Goal: Task Accomplishment & Management: Manage account settings

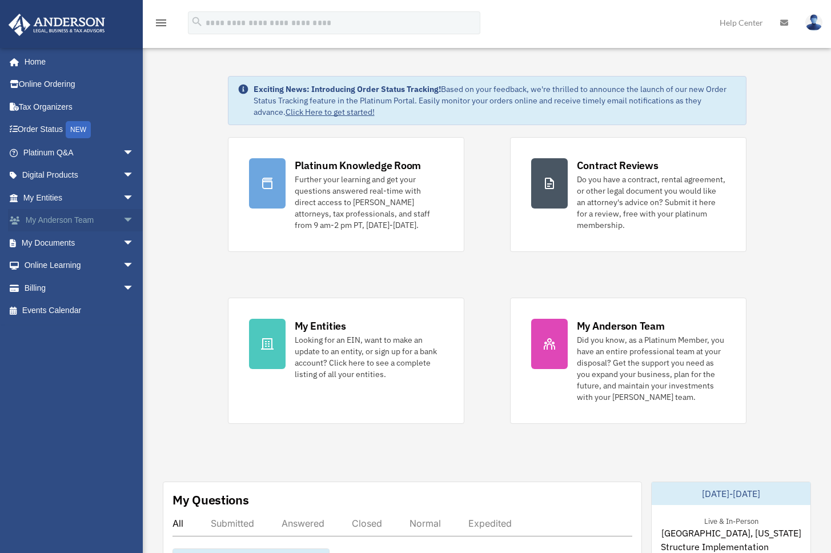
click at [123, 217] on span "arrow_drop_down" at bounding box center [134, 220] width 23 height 23
click at [123, 217] on span "arrow_drop_up" at bounding box center [134, 220] width 23 height 23
click at [123, 198] on span "arrow_drop_down" at bounding box center [134, 197] width 23 height 23
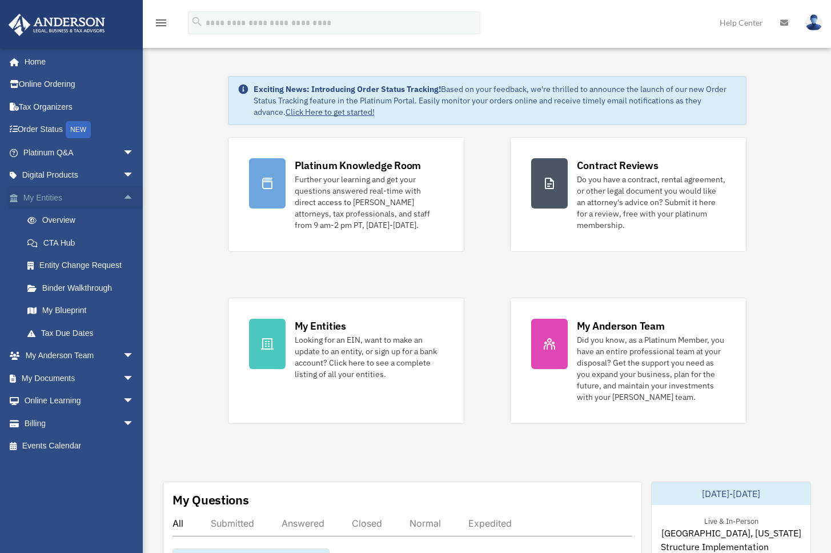
click at [123, 195] on span "arrow_drop_up" at bounding box center [134, 197] width 23 height 23
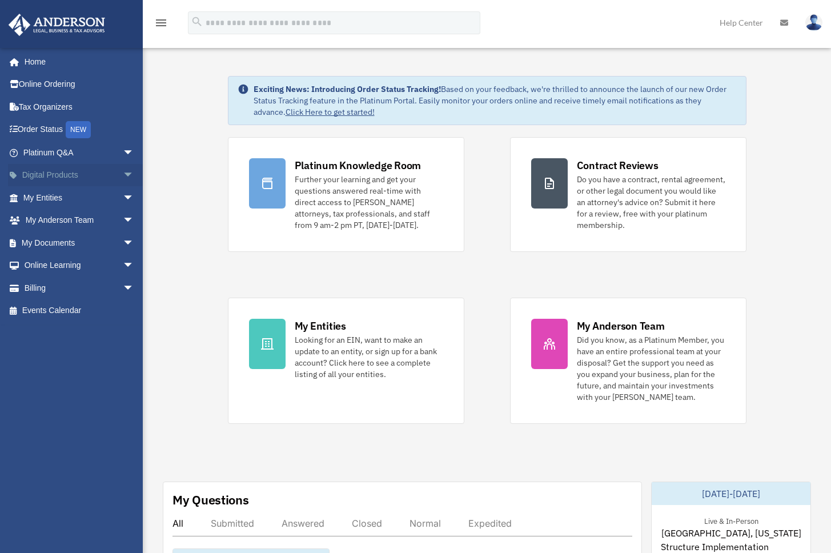
click at [123, 171] on span "arrow_drop_down" at bounding box center [134, 175] width 23 height 23
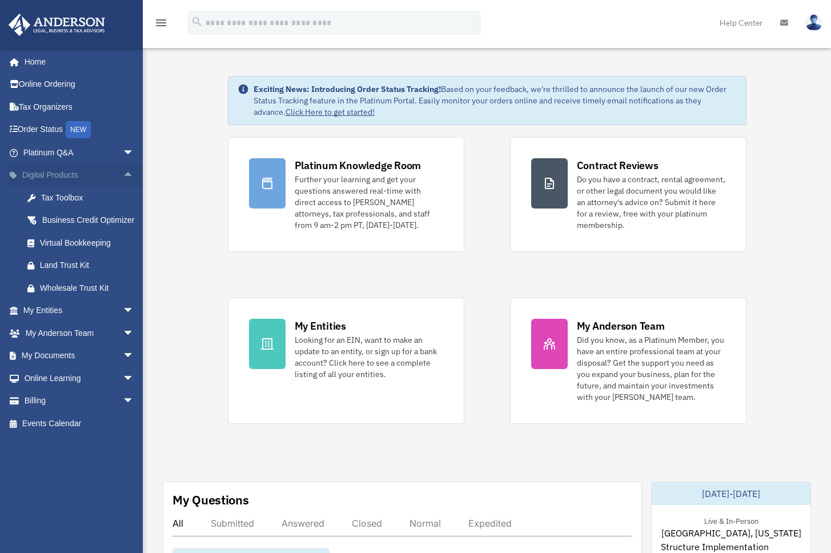
click at [123, 171] on span "arrow_drop_up" at bounding box center [134, 175] width 23 height 23
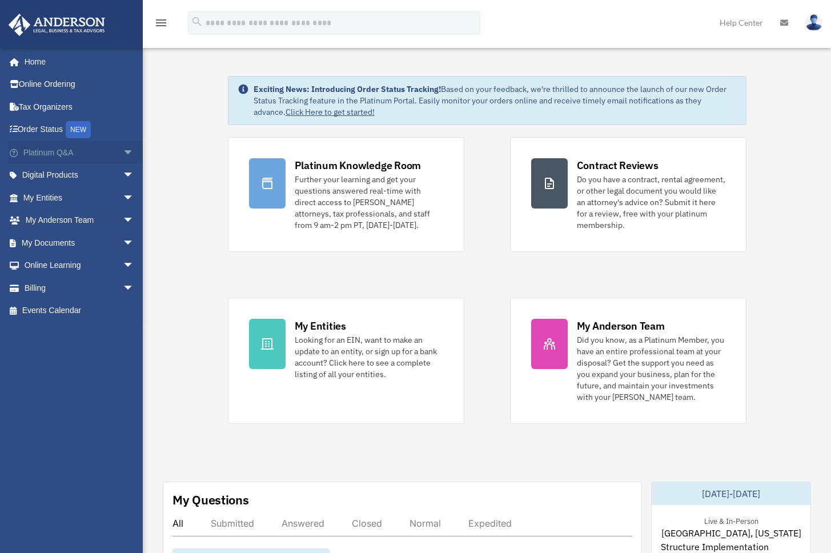
click at [123, 153] on span "arrow_drop_down" at bounding box center [134, 152] width 23 height 23
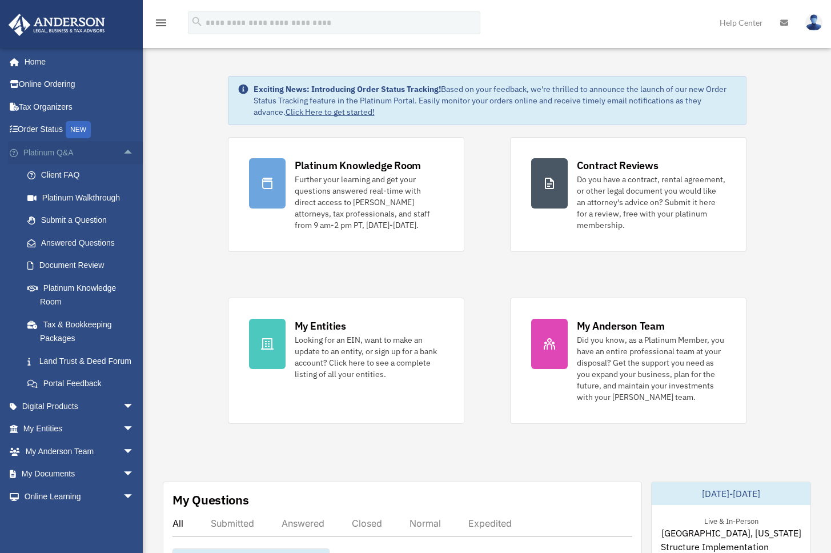
click at [123, 153] on span "arrow_drop_up" at bounding box center [134, 152] width 23 height 23
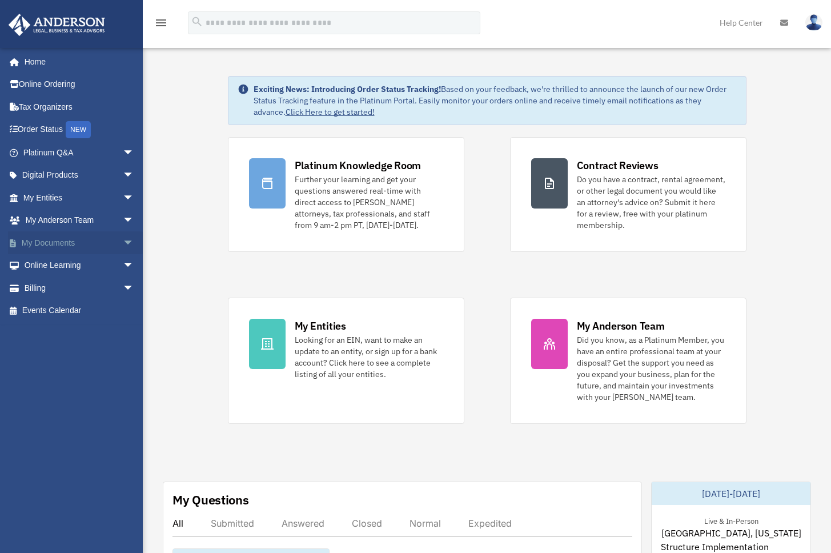
click at [123, 243] on span "arrow_drop_down" at bounding box center [134, 242] width 23 height 23
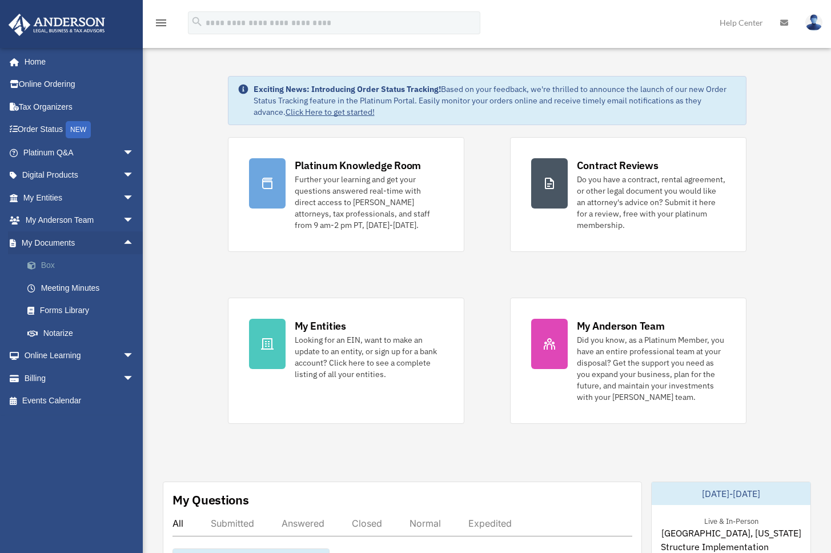
click at [53, 264] on link "Box" at bounding box center [83, 265] width 135 height 23
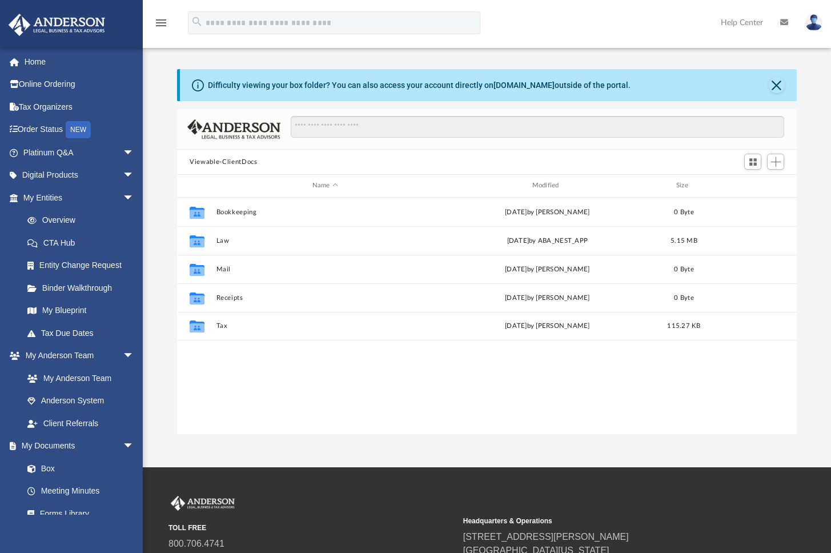
scroll to position [251, 611]
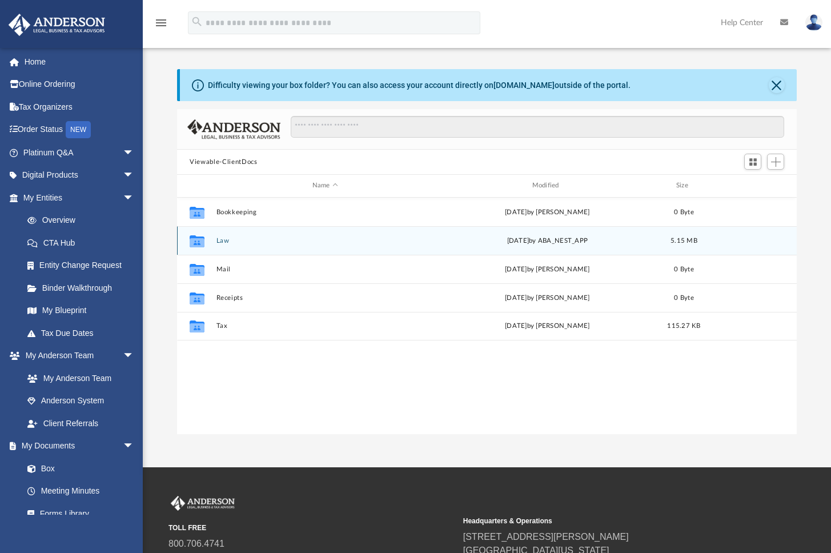
click at [226, 240] on button "Law" at bounding box center [325, 240] width 218 height 7
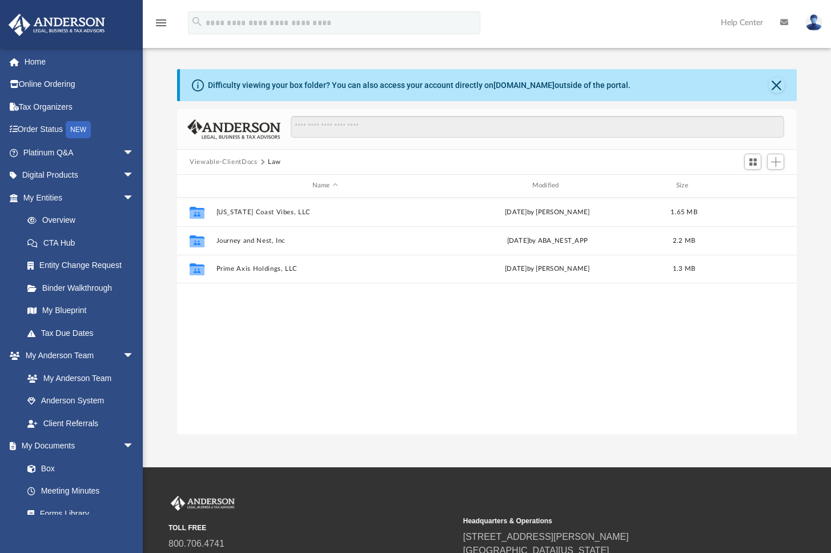
click at [266, 335] on div "Collaborated Folder Florida Coast Vibes, LLC Tue Aug 26 2025 by Samantha Turner…" at bounding box center [487, 316] width 620 height 236
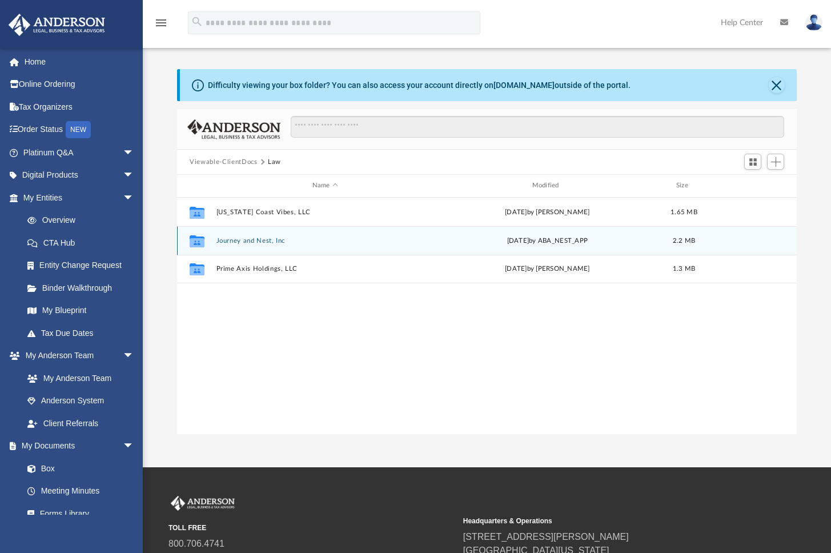
click at [242, 243] on button "Journey and Nest, Inc" at bounding box center [325, 240] width 218 height 7
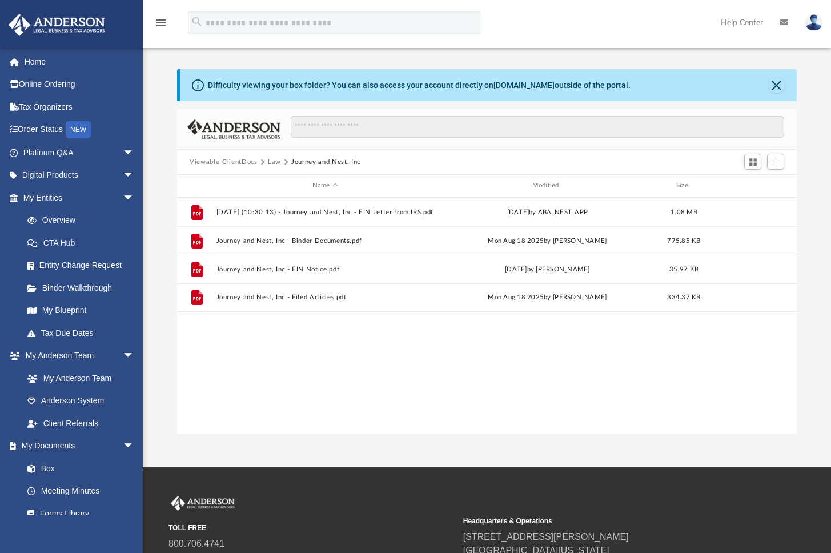
click at [287, 333] on div "File 2025.08.29 (10:30:13) - Journey and Nest, Inc - EIN Letter from IRS.pdf Fr…" at bounding box center [487, 316] width 620 height 236
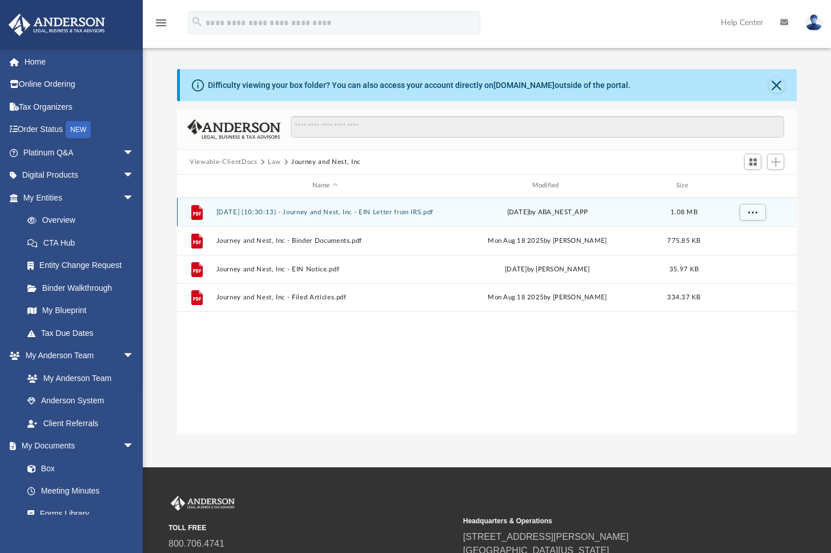
click at [322, 214] on button "2025.08.29 (10:30:13) - Journey and Nest, Inc - EIN Letter from IRS.pdf" at bounding box center [325, 211] width 218 height 7
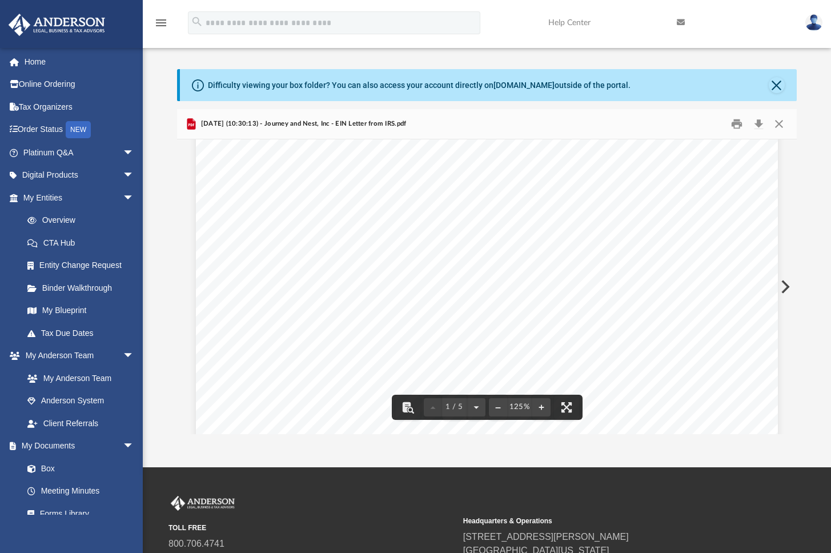
scroll to position [0, 0]
click at [775, 86] on button "Close" at bounding box center [777, 85] width 16 height 16
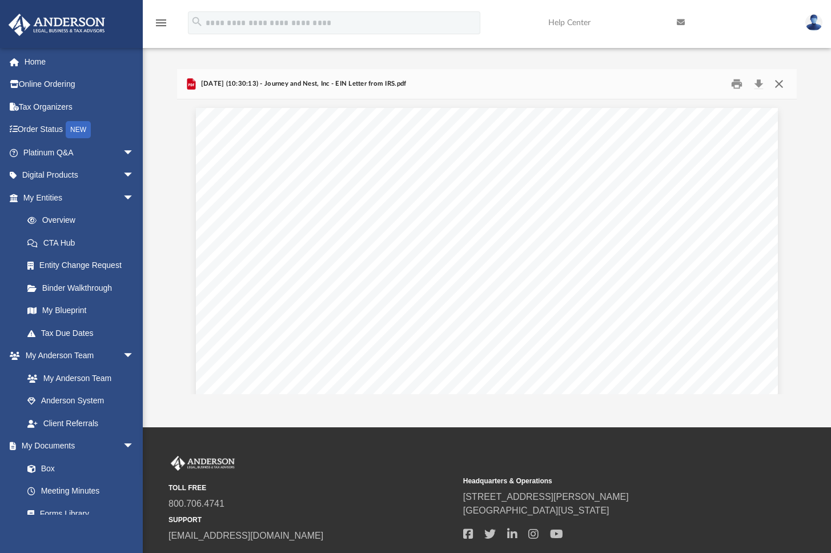
click at [780, 85] on button "Close" at bounding box center [778, 84] width 21 height 18
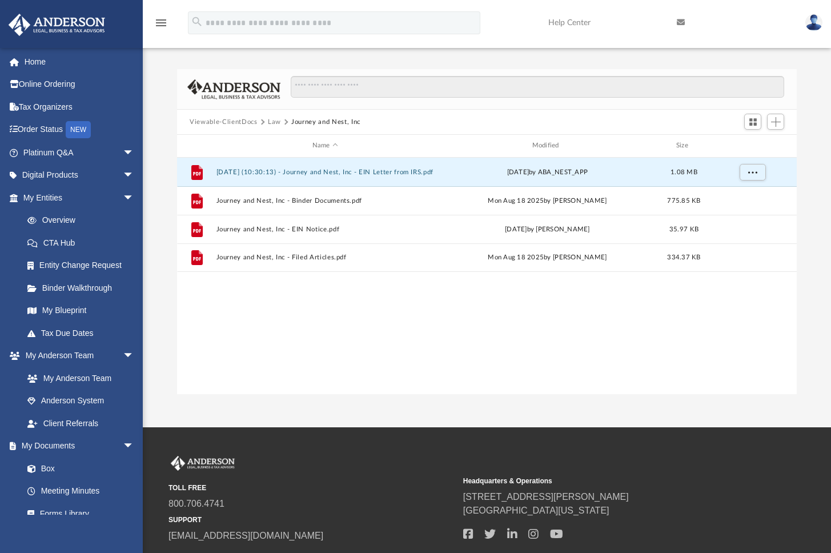
click at [165, 251] on div "Difficulty viewing your box folder? You can also access your account directly o…" at bounding box center [487, 231] width 688 height 325
click at [64, 308] on link "My Blueprint" at bounding box center [83, 310] width 135 height 23
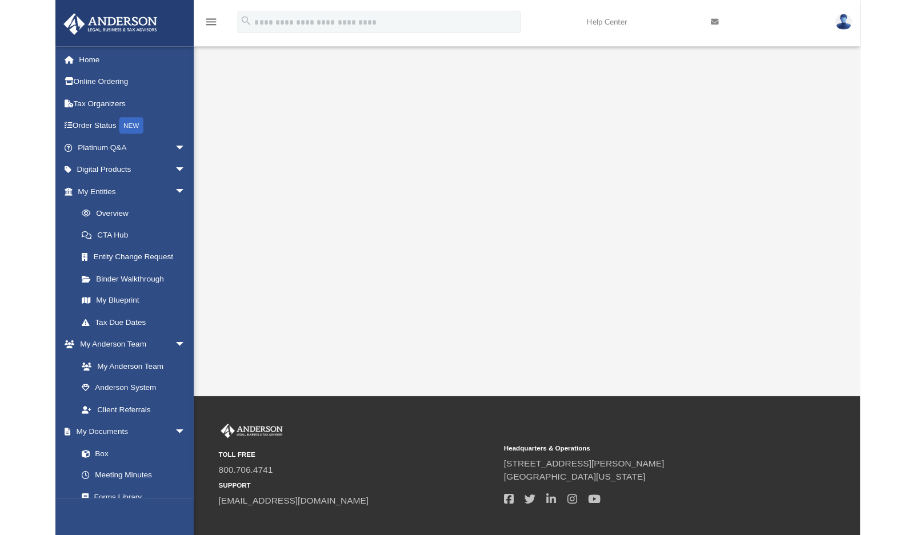
scroll to position [133, 0]
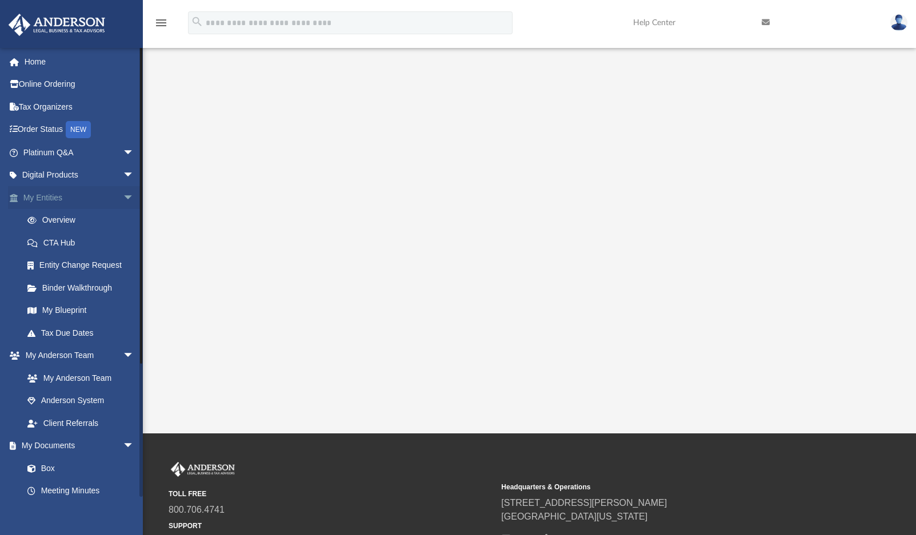
click at [123, 195] on span "arrow_drop_down" at bounding box center [134, 197] width 23 height 23
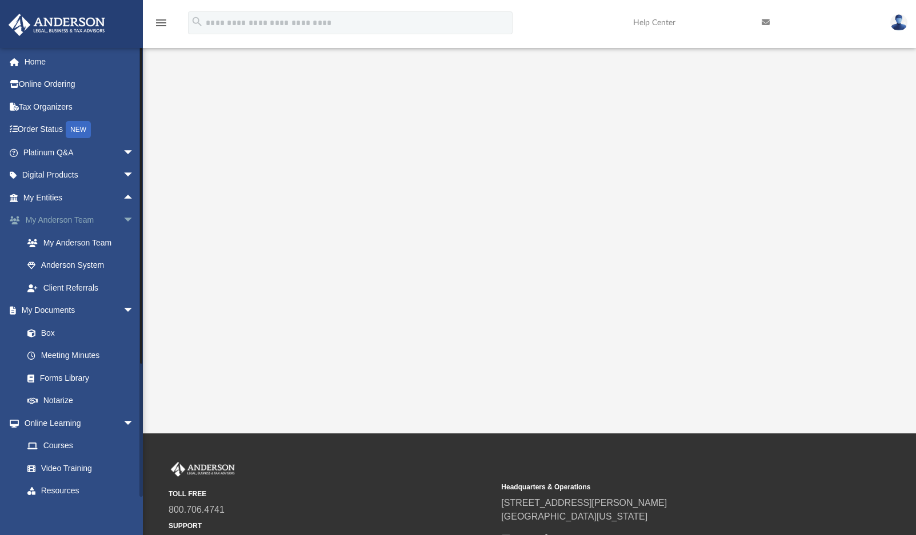
click at [123, 218] on span "arrow_drop_down" at bounding box center [134, 220] width 23 height 23
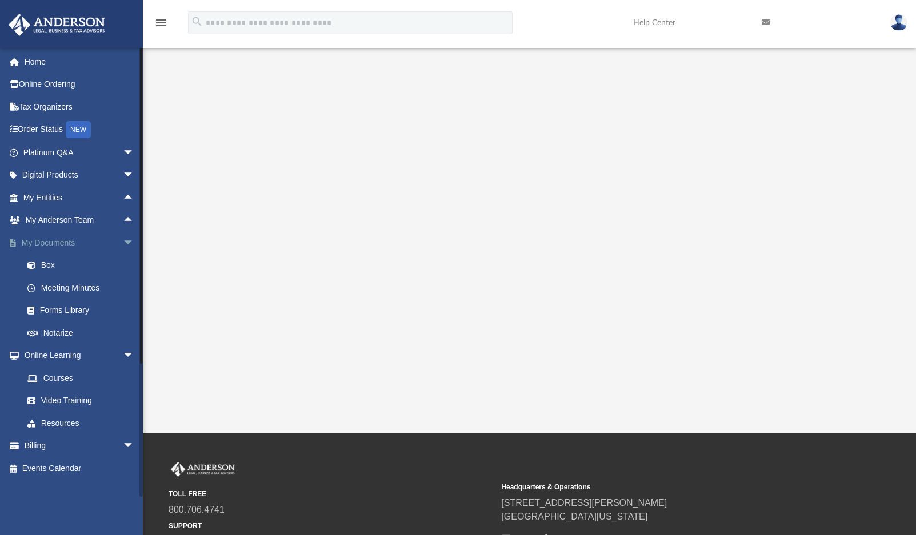
click at [123, 239] on span "arrow_drop_down" at bounding box center [134, 242] width 23 height 23
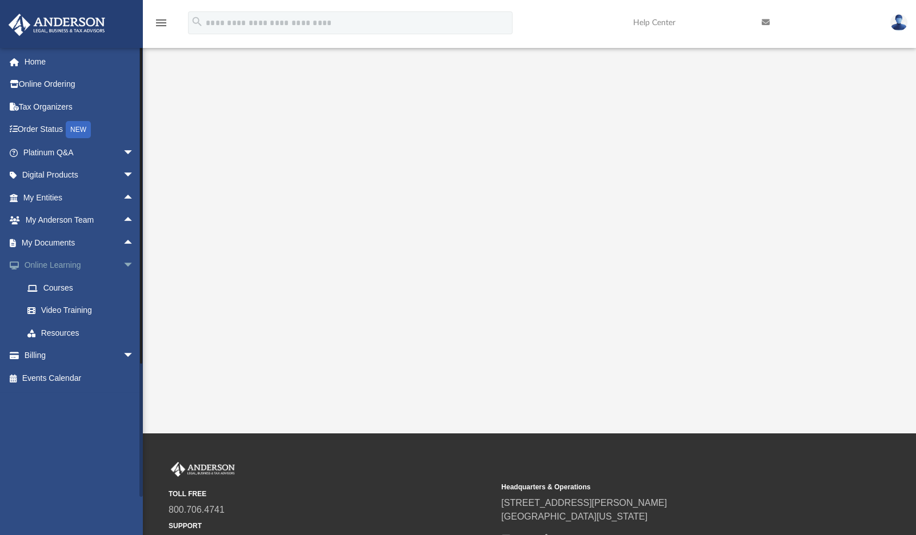
click at [123, 262] on span "arrow_drop_down" at bounding box center [134, 265] width 23 height 23
click at [123, 285] on span "arrow_drop_down" at bounding box center [134, 287] width 23 height 23
click at [70, 331] on link "Past Invoices" at bounding box center [83, 333] width 135 height 23
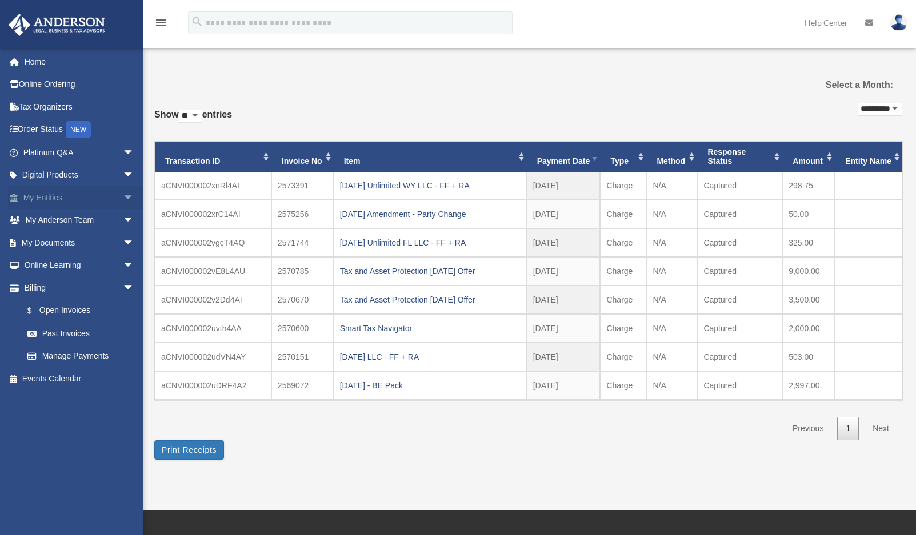
click at [123, 195] on span "arrow_drop_down" at bounding box center [134, 197] width 23 height 23
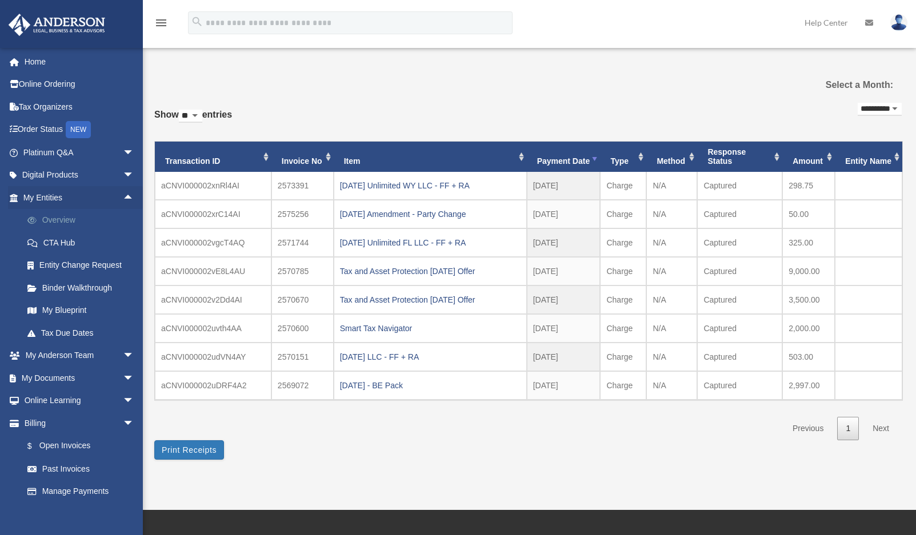
click at [62, 219] on link "Overview" at bounding box center [83, 220] width 135 height 23
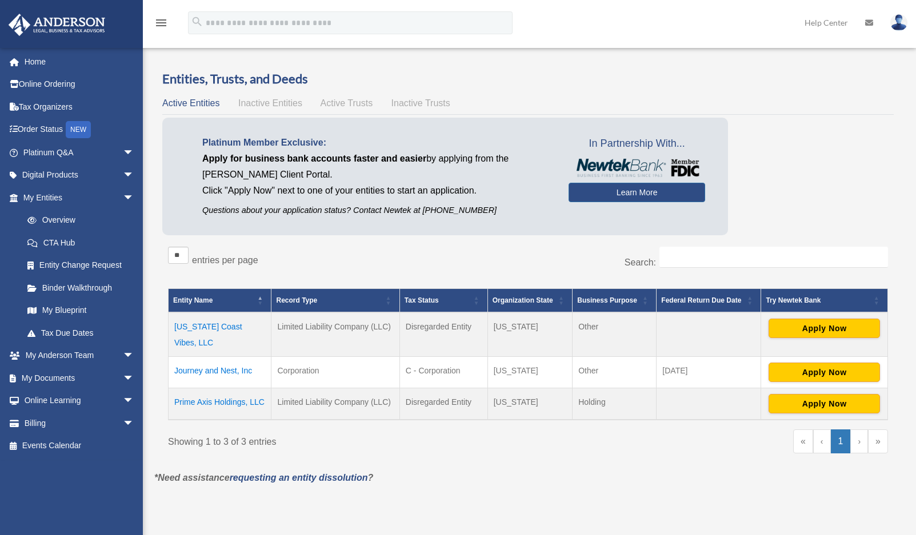
click at [198, 357] on td "Journey and Nest, Inc" at bounding box center [219, 372] width 103 height 31
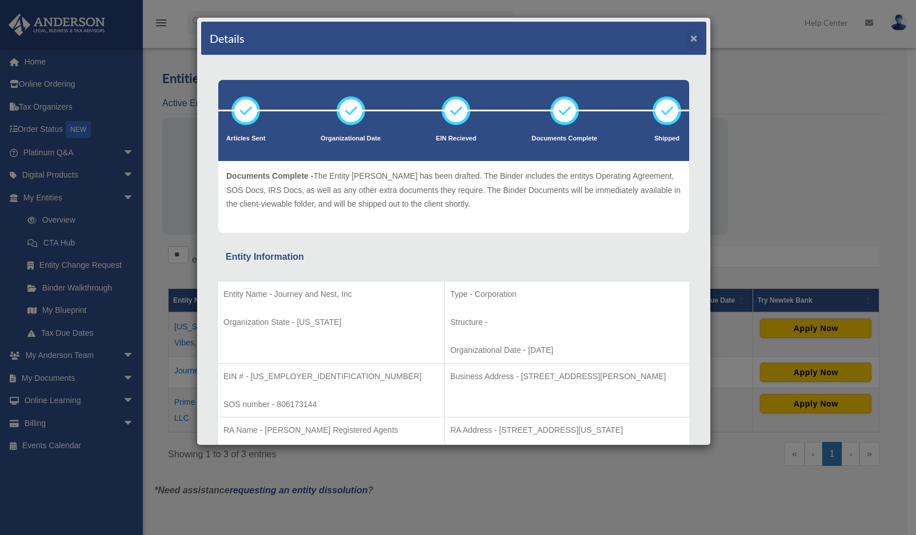
click at [690, 39] on button "×" at bounding box center [693, 38] width 7 height 12
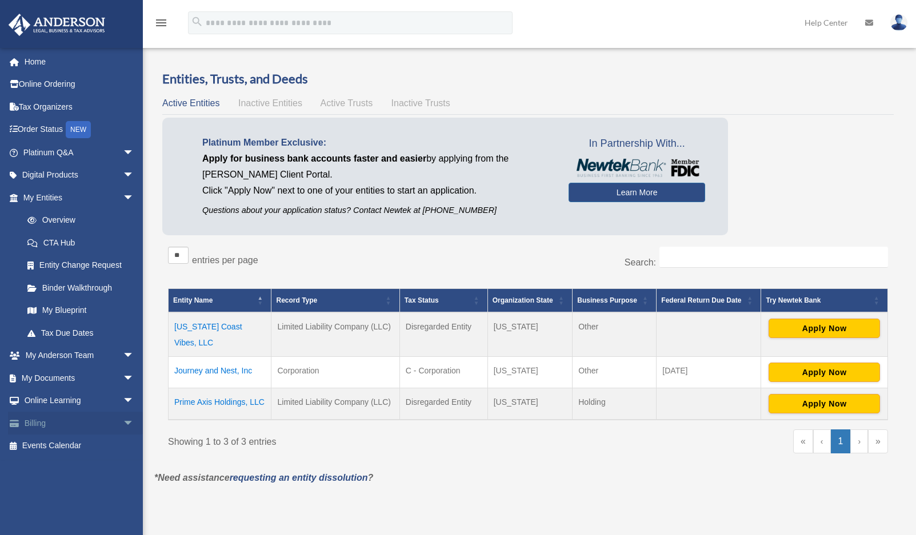
click at [123, 422] on span "arrow_drop_down" at bounding box center [134, 423] width 23 height 23
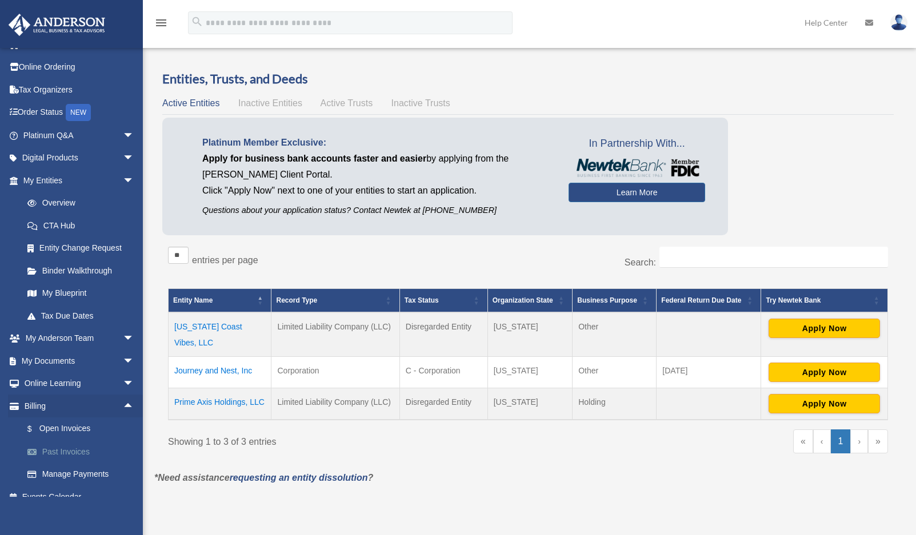
click at [79, 448] on link "Past Invoices" at bounding box center [83, 451] width 135 height 23
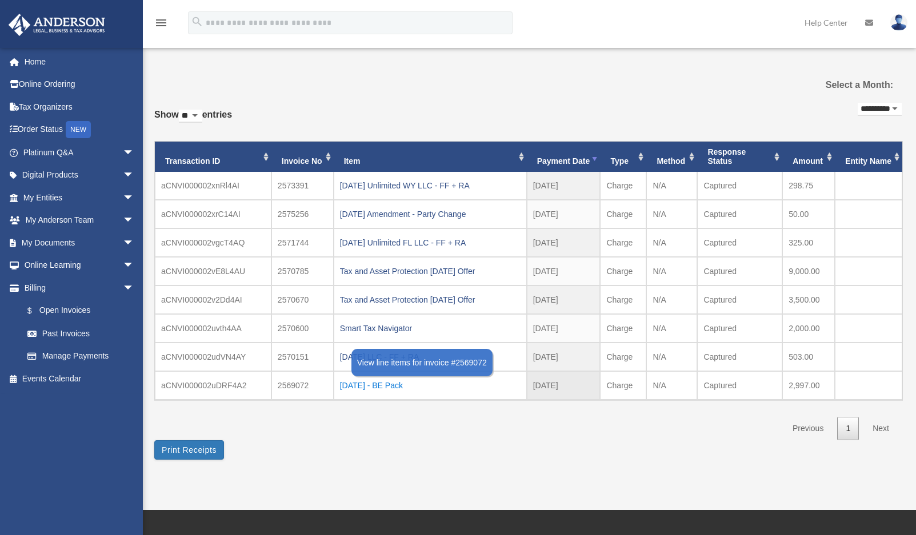
click at [380, 385] on div "[DATE] - BE Pack" at bounding box center [430, 386] width 180 height 16
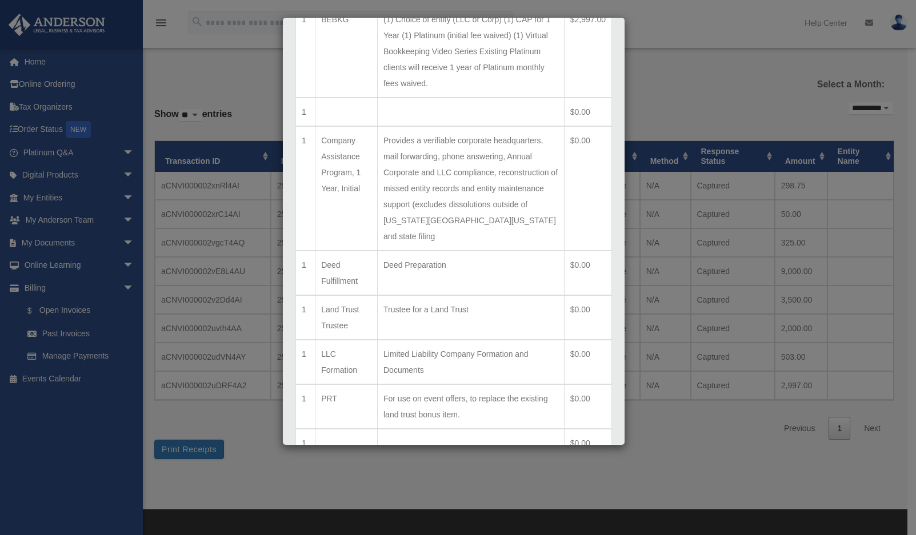
scroll to position [310, 0]
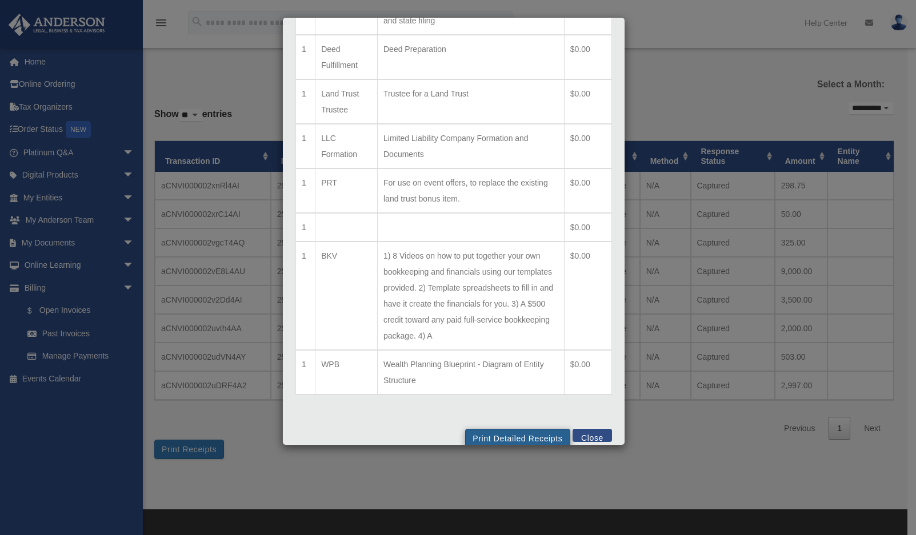
click at [493, 429] on button "Print Detailed Receipts" at bounding box center [517, 438] width 105 height 19
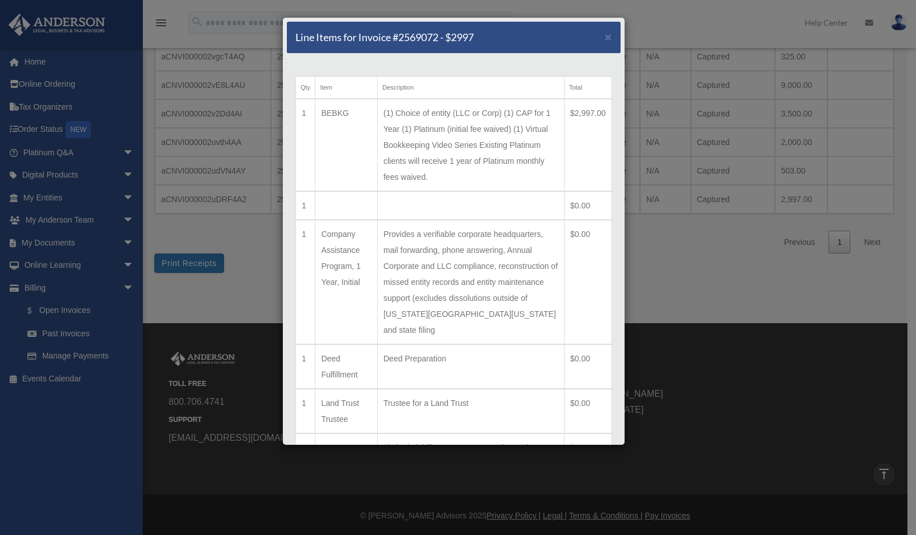
scroll to position [0, 0]
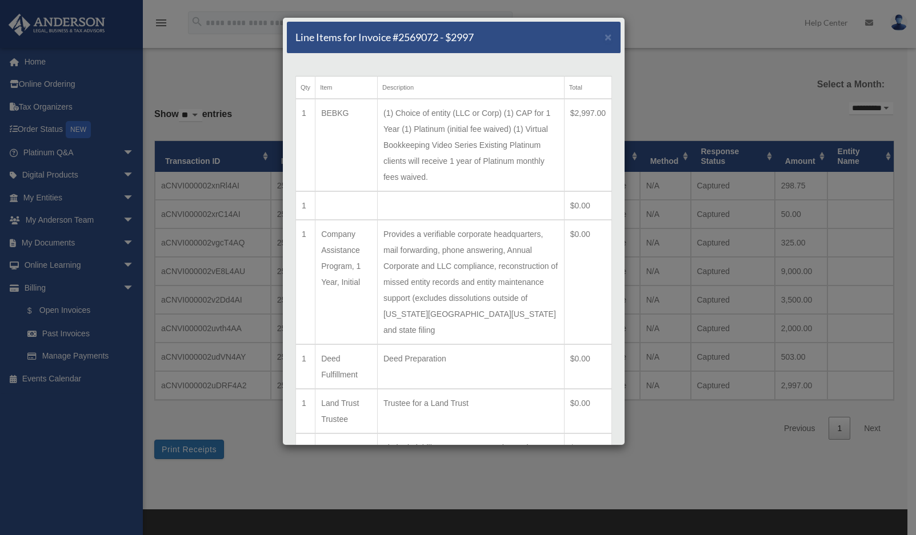
click at [385, 36] on h5 "Line Items for Invoice #2569072 - $2997" at bounding box center [384, 37] width 178 height 14
click at [604, 37] on span "×" at bounding box center [607, 36] width 7 height 13
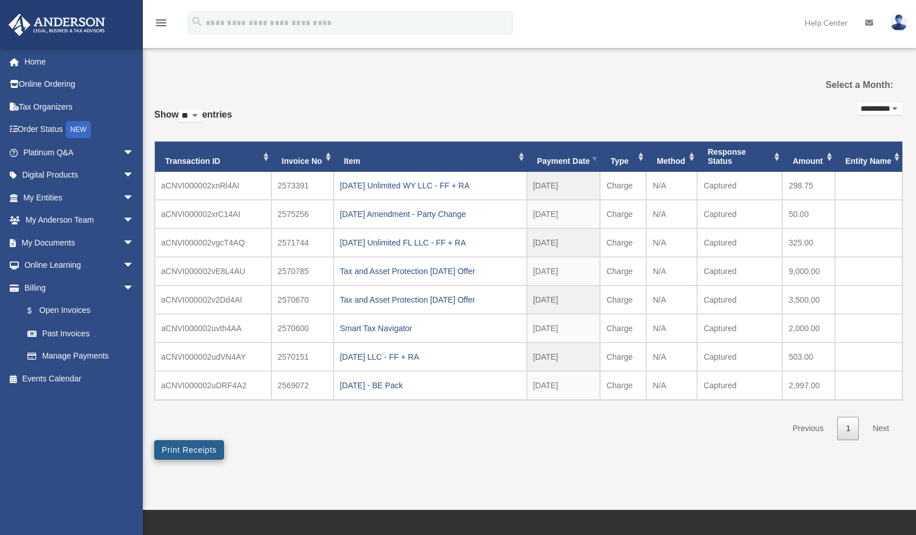
click at [195, 449] on button "Print Receipts" at bounding box center [189, 449] width 70 height 19
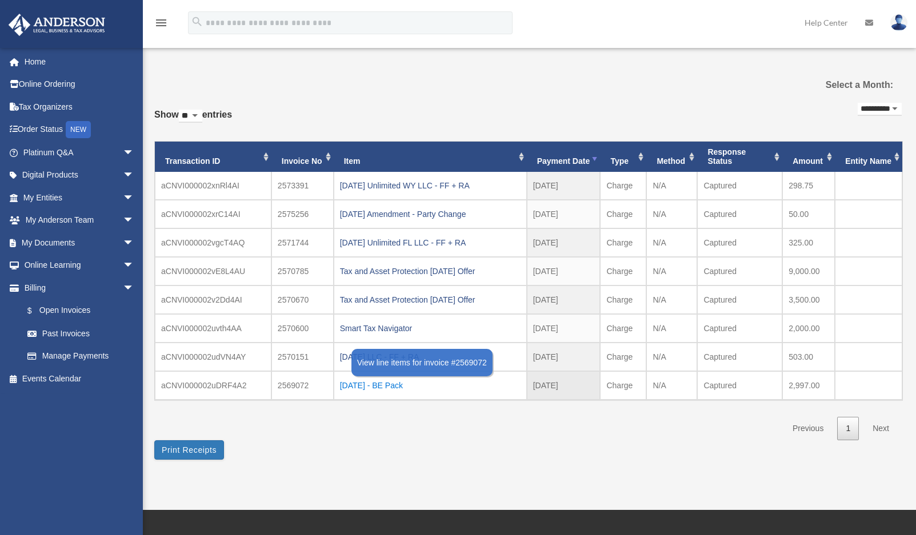
click at [373, 381] on div "[DATE] - BE Pack" at bounding box center [430, 386] width 180 height 16
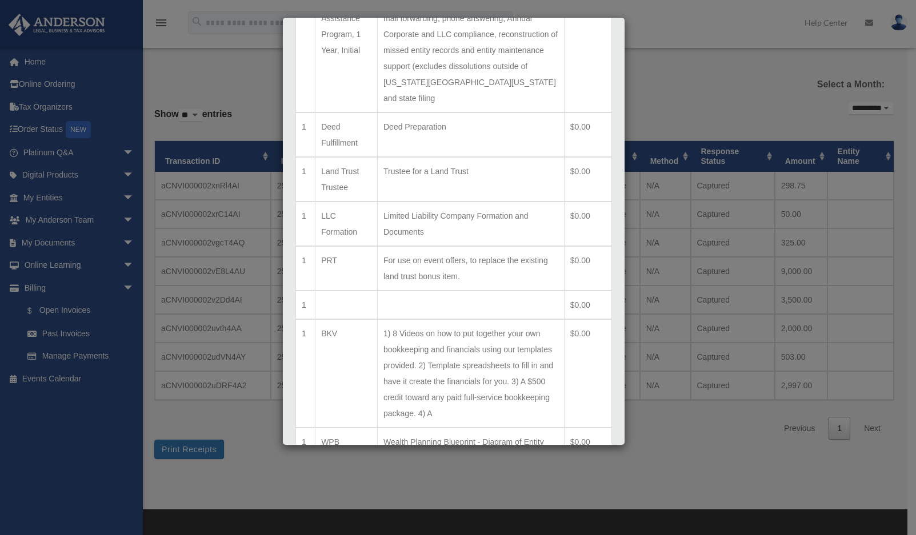
scroll to position [186, 0]
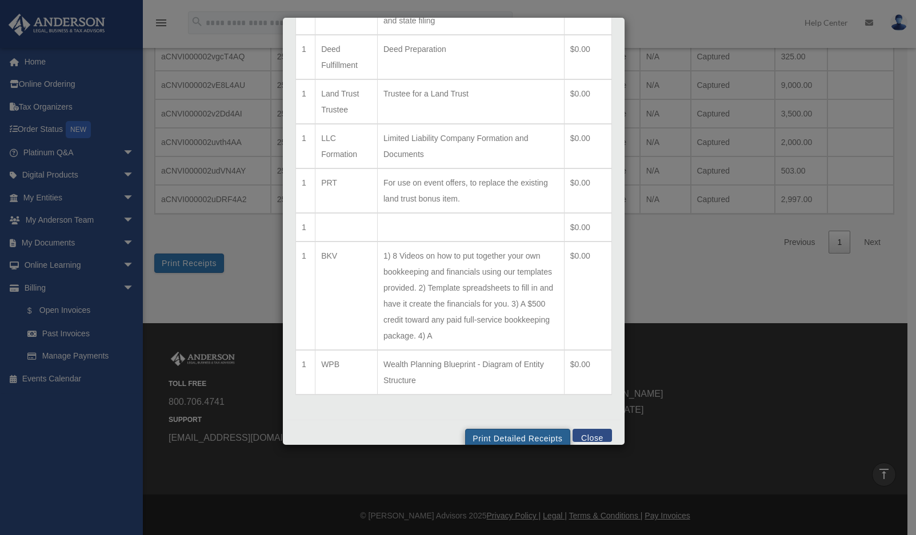
click at [524, 429] on button "Print Detailed Receipts" at bounding box center [517, 438] width 105 height 19
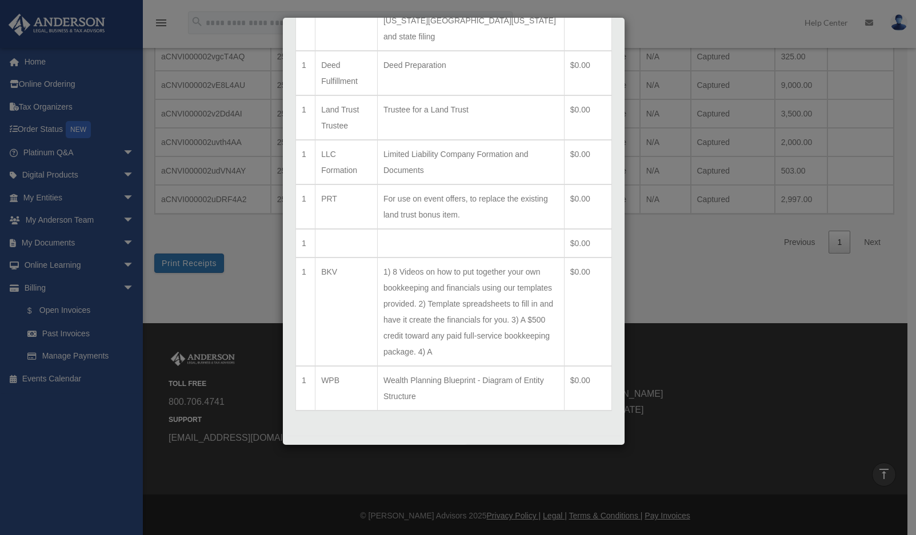
click at [579, 445] on button "Close" at bounding box center [591, 451] width 39 height 13
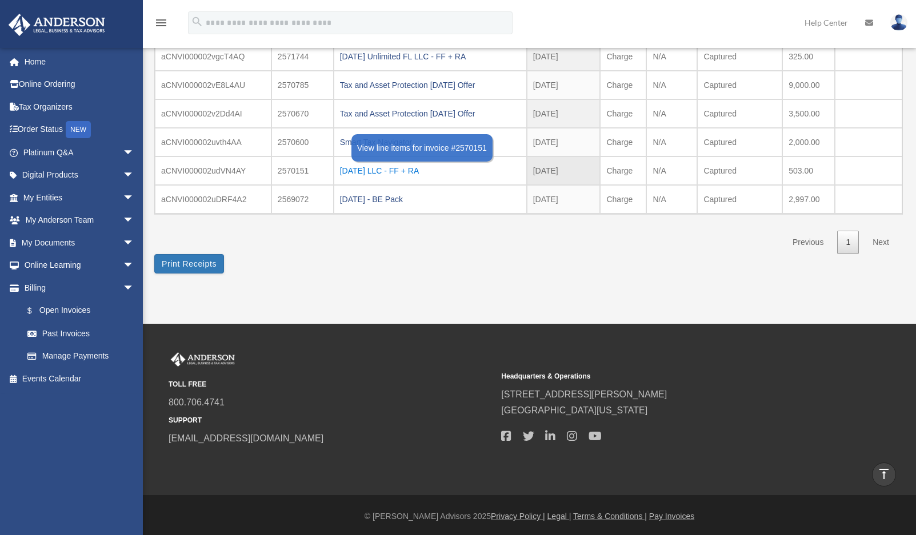
click at [354, 168] on div "[DATE] LLC - FF + RA" at bounding box center [430, 171] width 180 height 16
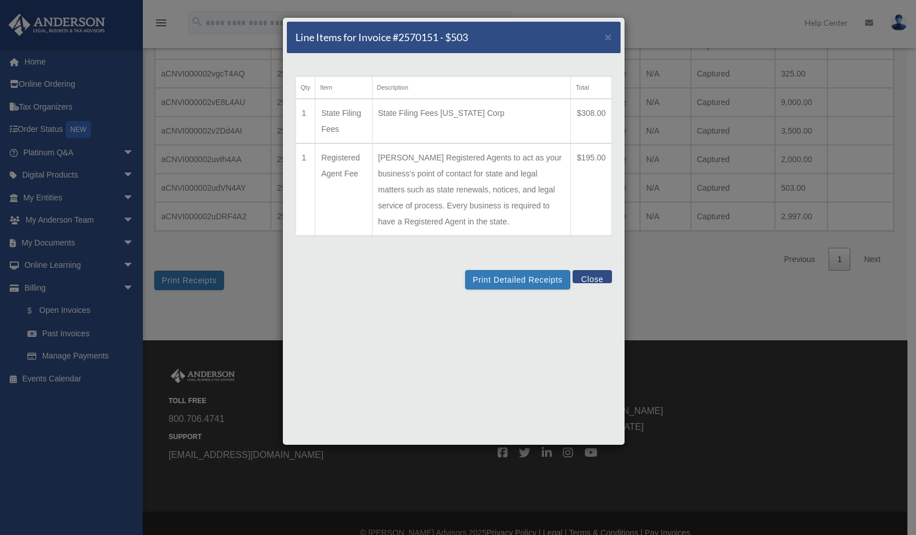
scroll to position [0, 0]
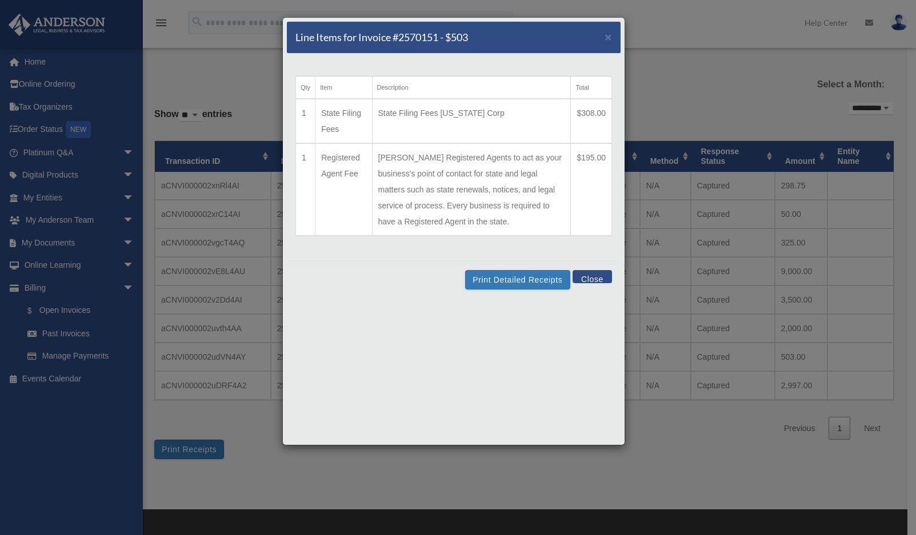
click at [511, 33] on div "Line Items for Invoice #2570151 - $503 ×" at bounding box center [454, 38] width 334 height 32
click at [510, 290] on button "Print Detailed Receipts" at bounding box center [517, 279] width 105 height 19
click at [606, 37] on span "×" at bounding box center [607, 36] width 7 height 13
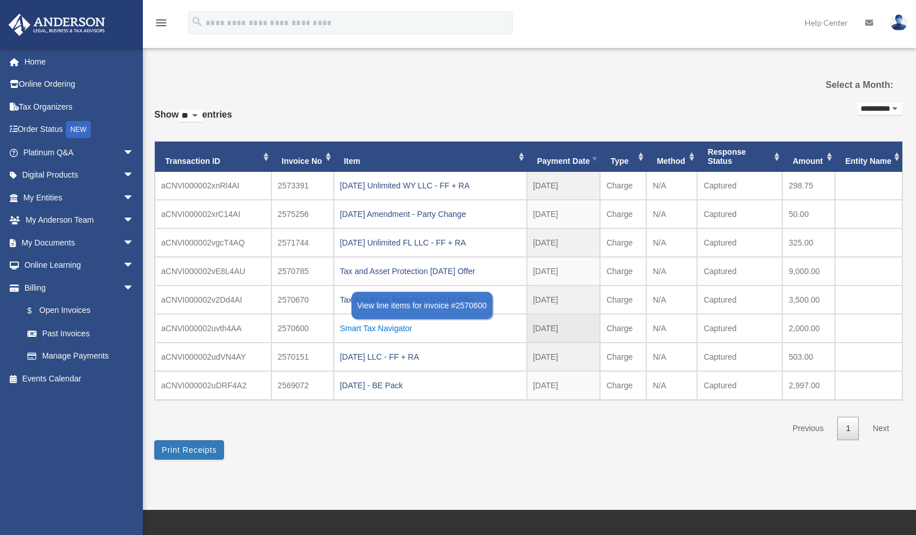
click at [379, 327] on div "Smart Tax Navigator" at bounding box center [430, 328] width 180 height 16
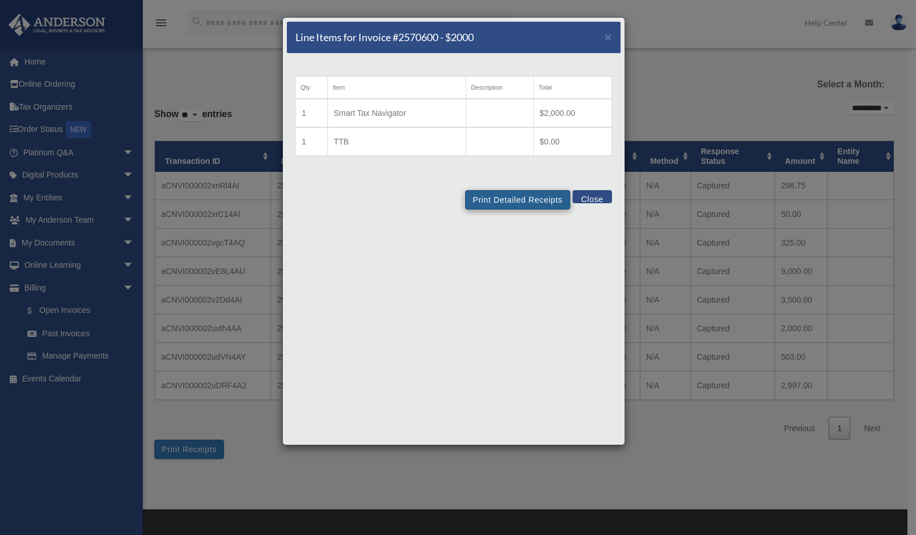
click at [515, 199] on button "Print Detailed Receipts" at bounding box center [517, 199] width 105 height 19
click at [607, 38] on span "×" at bounding box center [607, 36] width 7 height 13
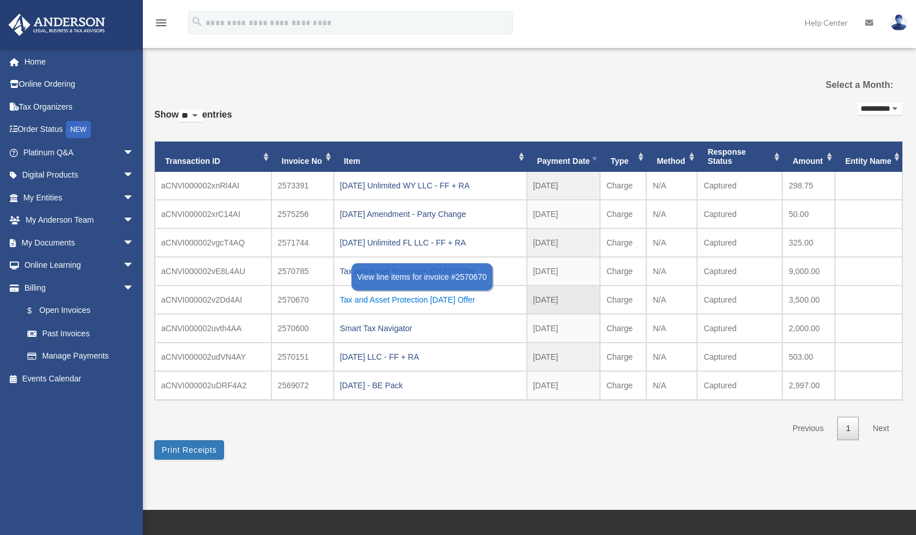
click at [369, 299] on div "Tax and Asset Protection [DATE] Offer" at bounding box center [430, 300] width 180 height 16
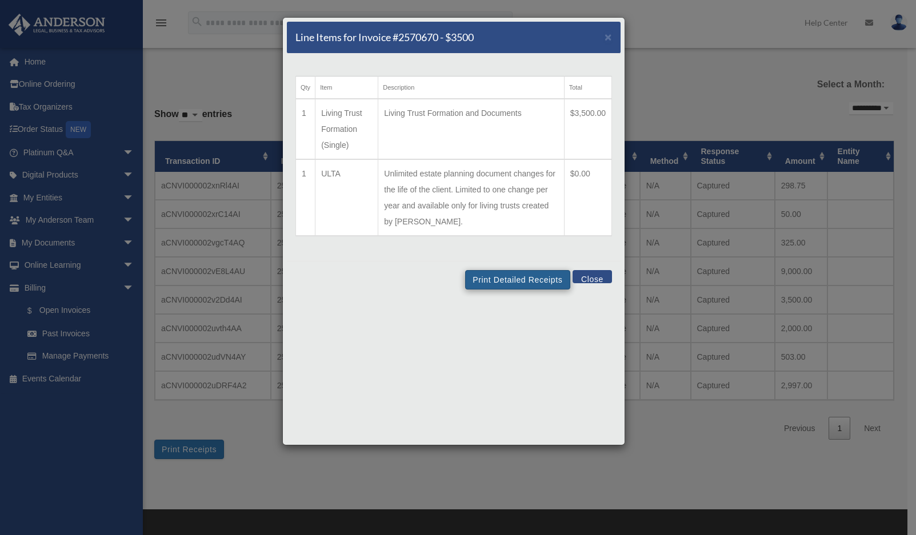
click at [511, 279] on button "Print Detailed Receipts" at bounding box center [517, 279] width 105 height 19
click at [605, 38] on span "×" at bounding box center [607, 36] width 7 height 13
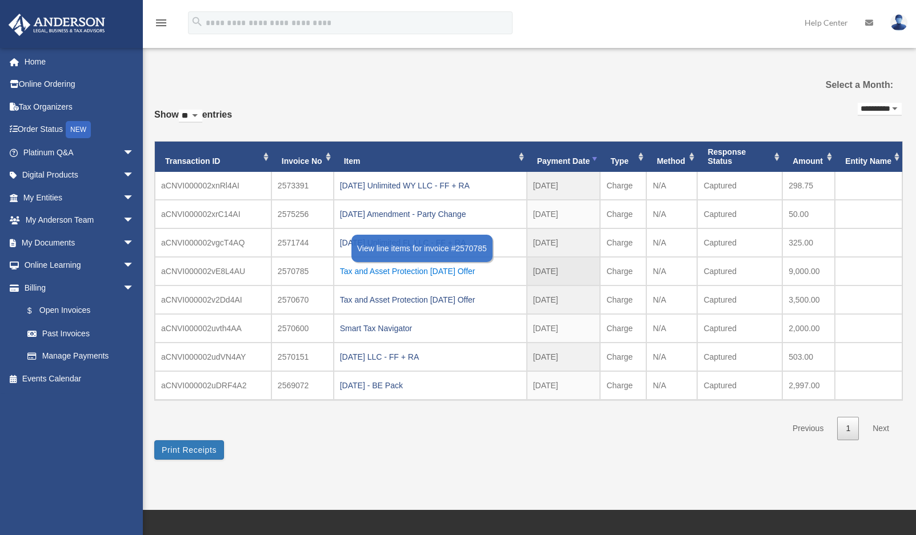
click at [377, 269] on div "Tax and Asset Protection [DATE] Offer" at bounding box center [430, 271] width 180 height 16
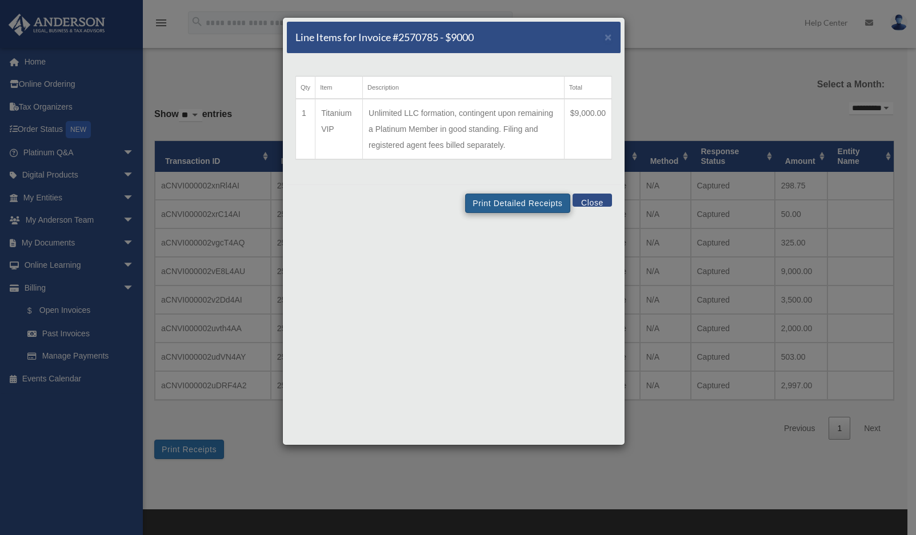
click at [507, 204] on button "Print Detailed Receipts" at bounding box center [517, 203] width 105 height 19
click at [607, 38] on span "×" at bounding box center [607, 36] width 7 height 13
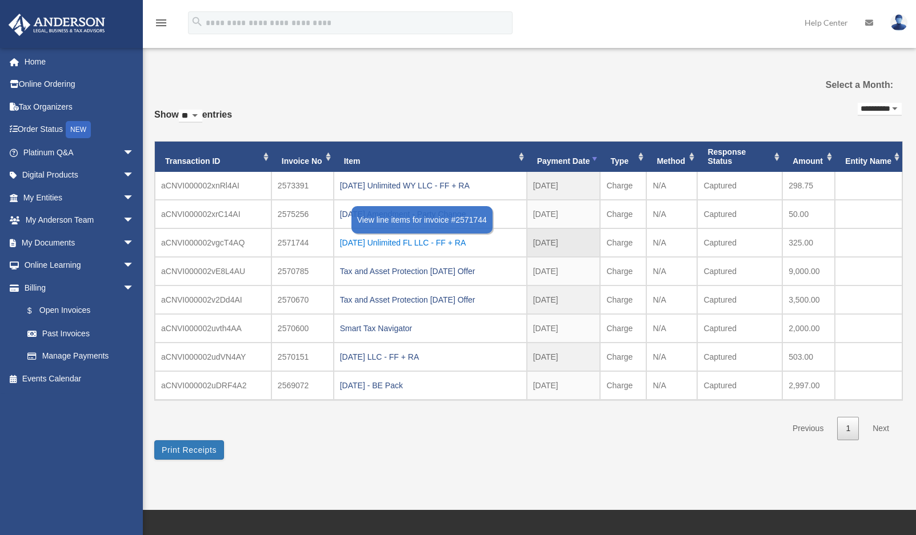
click at [373, 242] on div "[DATE] Unlimited FL LLC - FF + RA" at bounding box center [430, 243] width 180 height 16
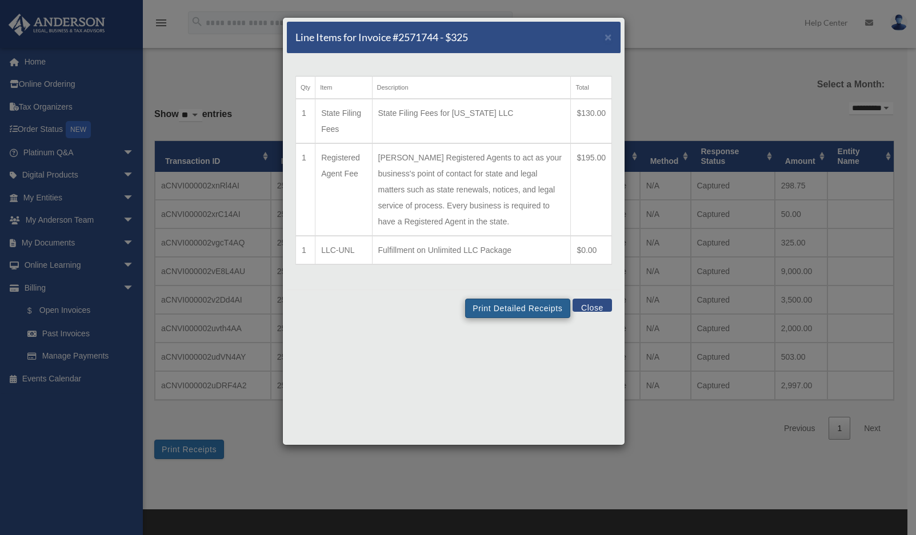
click at [512, 318] on button "Print Detailed Receipts" at bounding box center [517, 308] width 105 height 19
click at [608, 38] on span "×" at bounding box center [607, 36] width 7 height 13
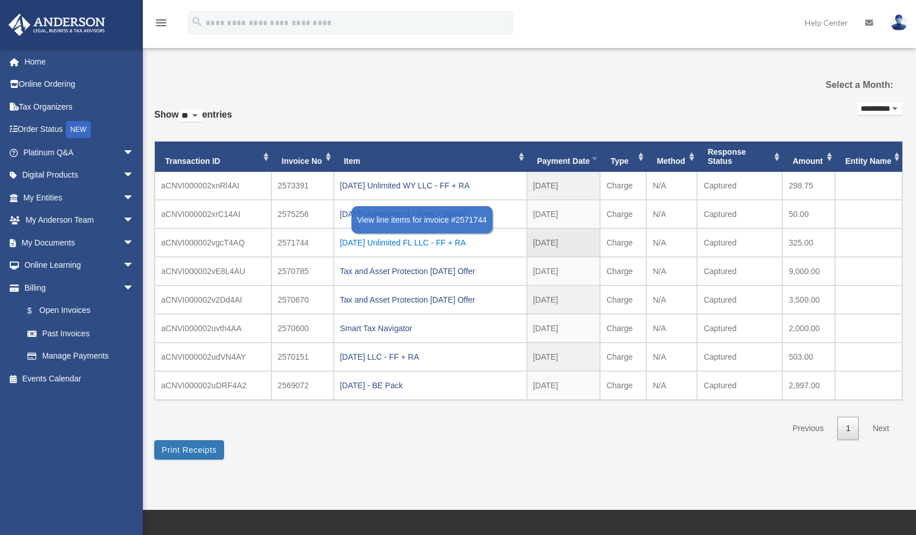
click at [391, 243] on div "[DATE] Unlimited FL LLC - FF + RA" at bounding box center [430, 243] width 180 height 16
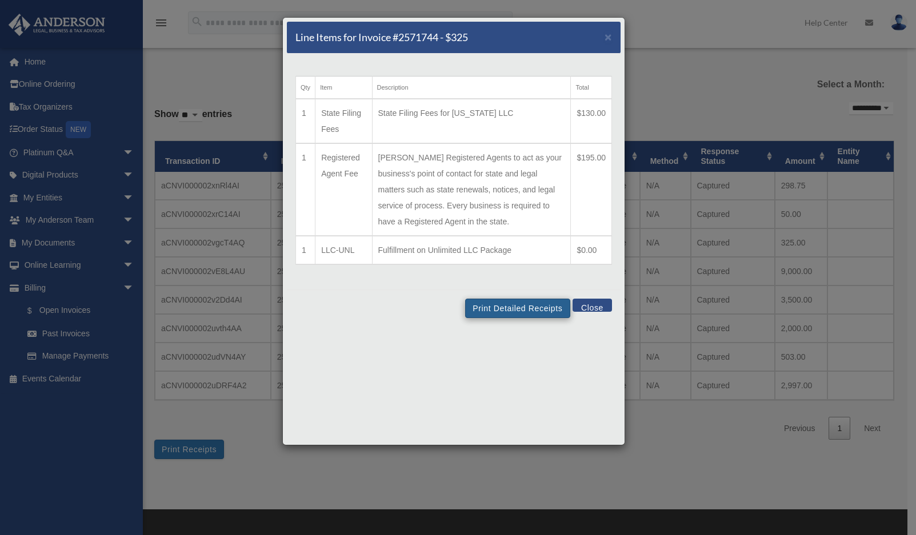
click at [505, 318] on button "Print Detailed Receipts" at bounding box center [517, 308] width 105 height 19
click at [607, 39] on span "×" at bounding box center [607, 36] width 7 height 13
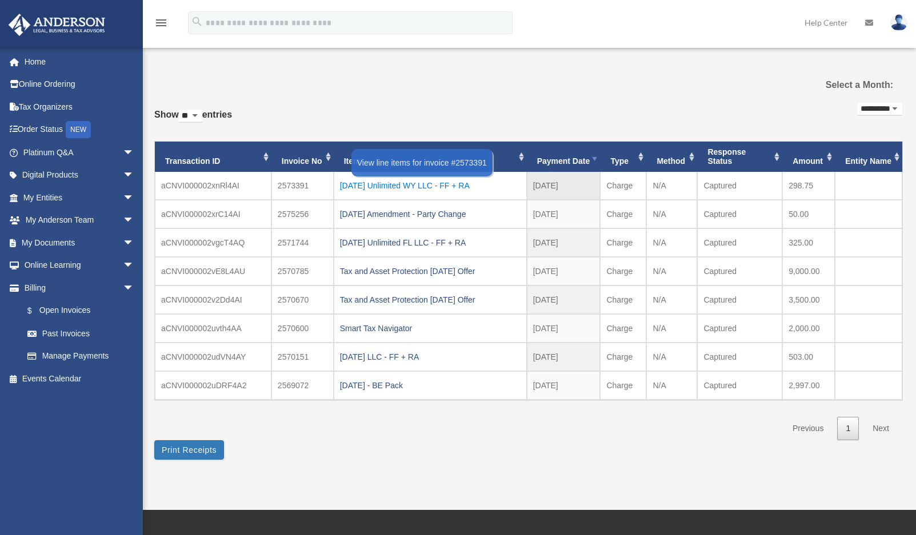
click at [396, 184] on div "[DATE] Unlimited WY LLC - FF + RA" at bounding box center [430, 186] width 180 height 16
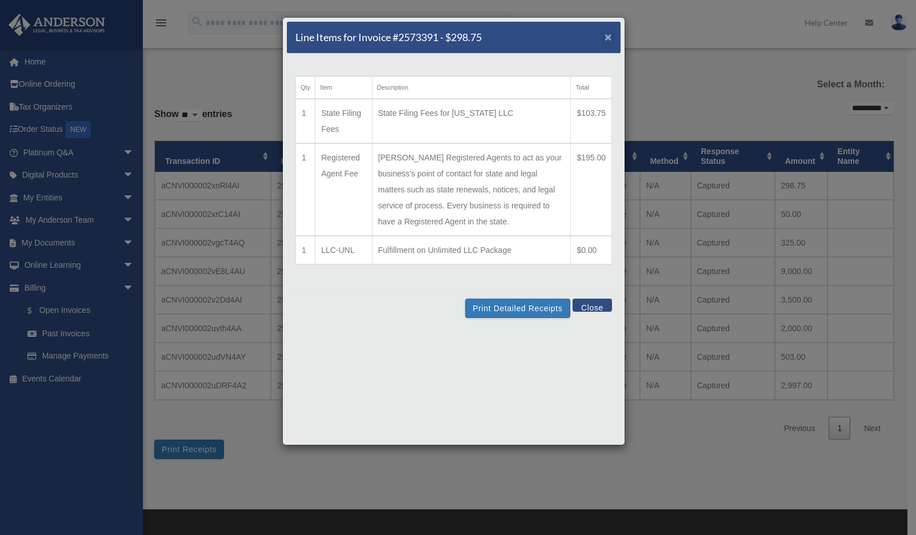
click at [609, 39] on span "×" at bounding box center [607, 36] width 7 height 13
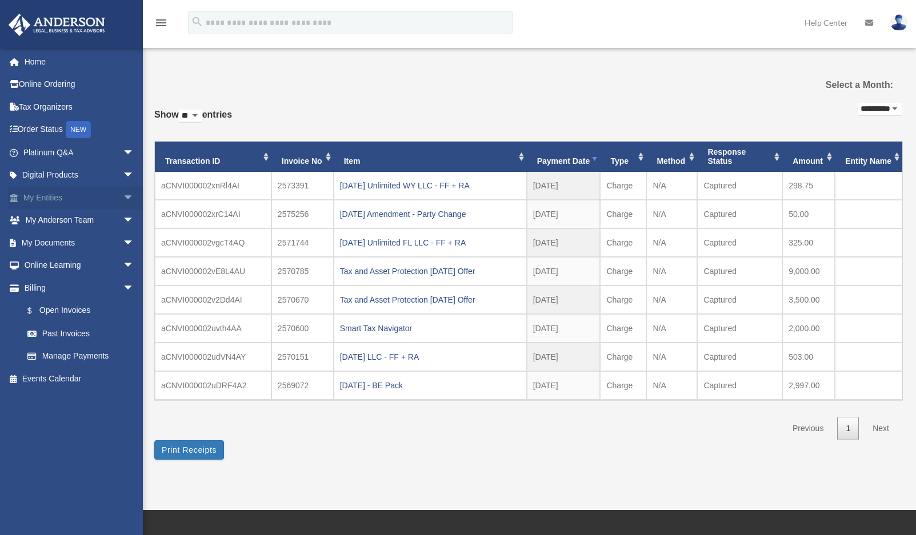
click at [56, 193] on link "My Entities arrow_drop_down" at bounding box center [79, 197] width 143 height 23
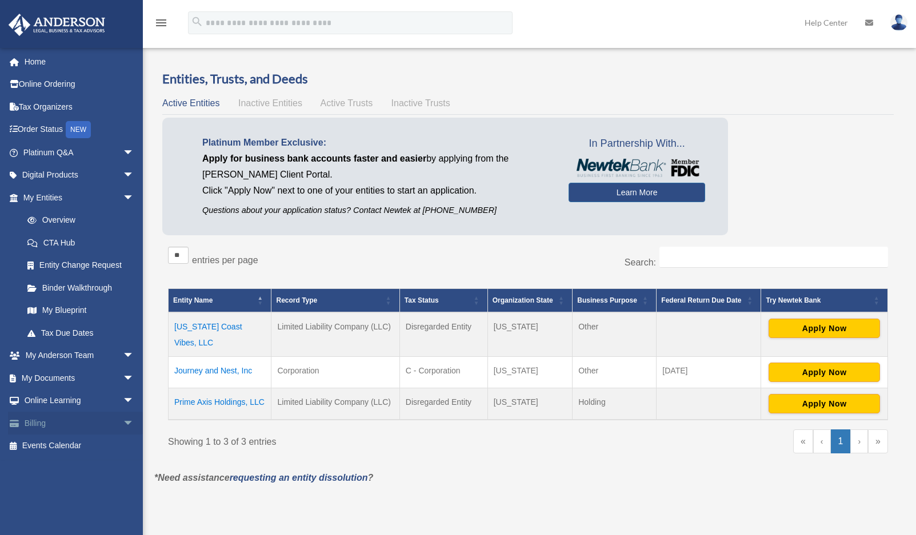
click at [123, 417] on span "arrow_drop_down" at bounding box center [134, 423] width 23 height 23
click at [70, 464] on link "Past Invoices" at bounding box center [83, 469] width 135 height 23
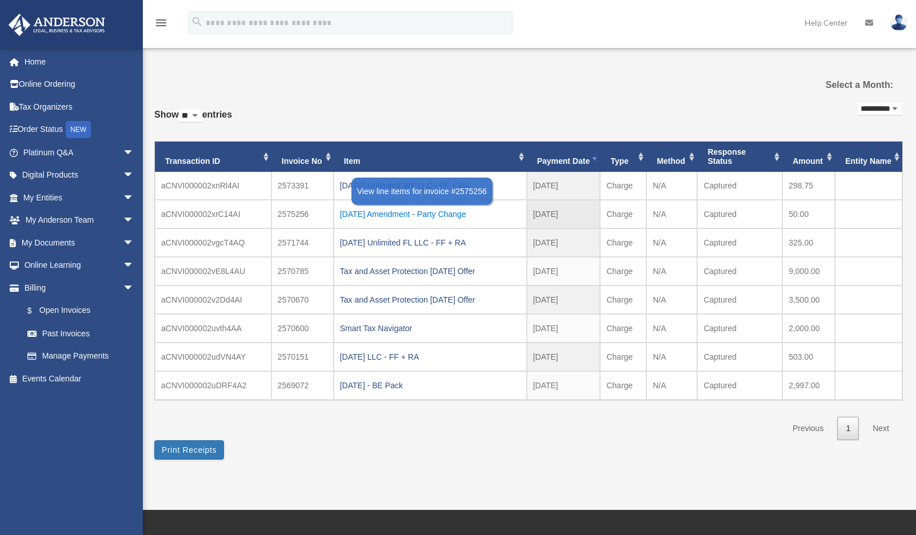
click at [364, 214] on div "[DATE] Amendment - Party Change" at bounding box center [430, 214] width 180 height 16
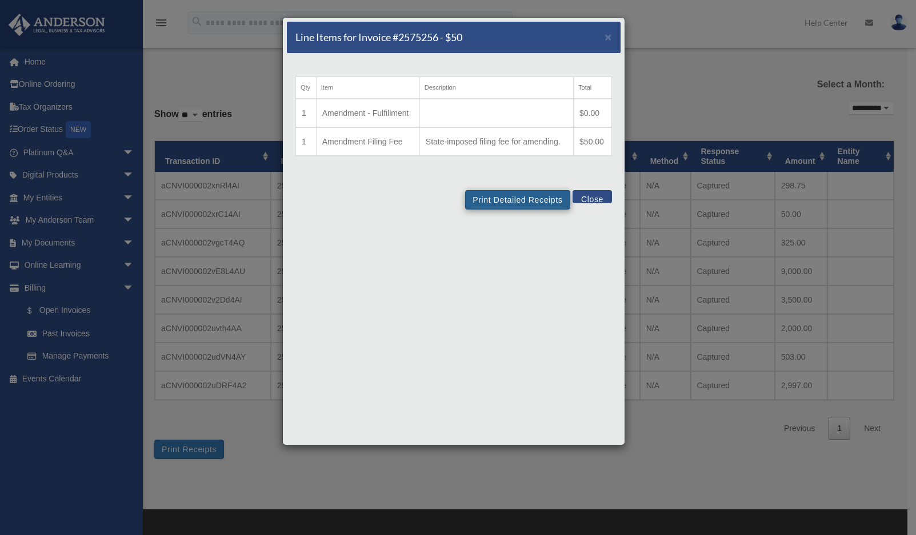
click at [508, 202] on button "Print Detailed Receipts" at bounding box center [517, 199] width 105 height 19
click at [587, 196] on button "Close" at bounding box center [591, 196] width 39 height 13
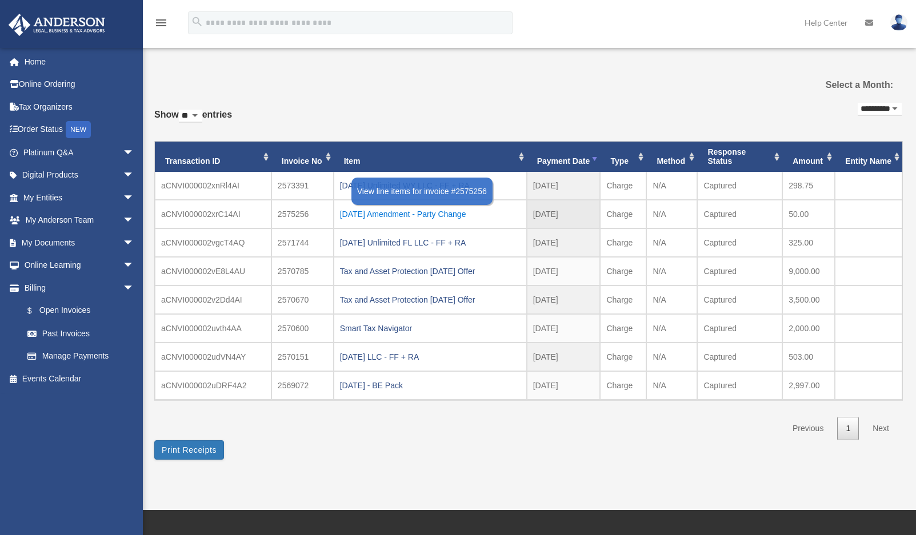
click at [363, 214] on div "[DATE] Amendment - Party Change" at bounding box center [430, 214] width 180 height 16
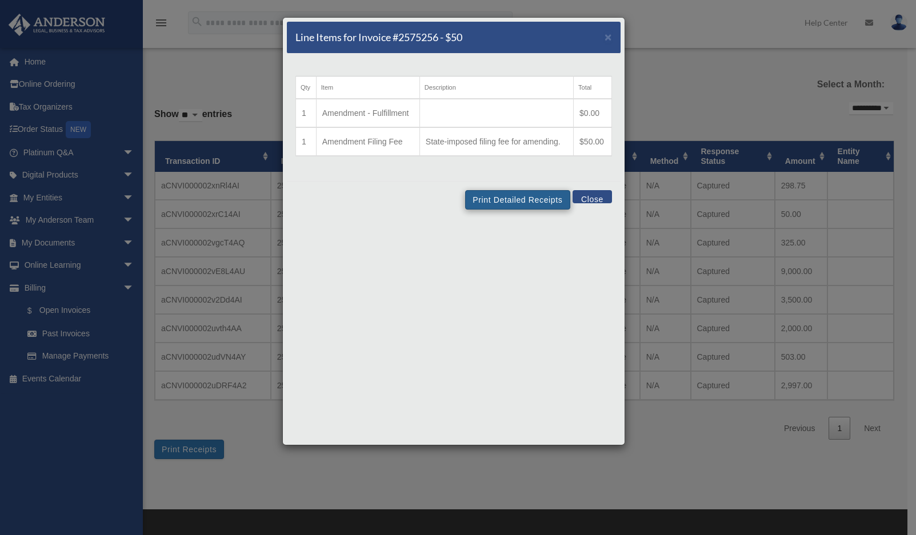
click at [516, 204] on button "Print Detailed Receipts" at bounding box center [517, 199] width 105 height 19
click at [608, 39] on span "×" at bounding box center [607, 36] width 7 height 13
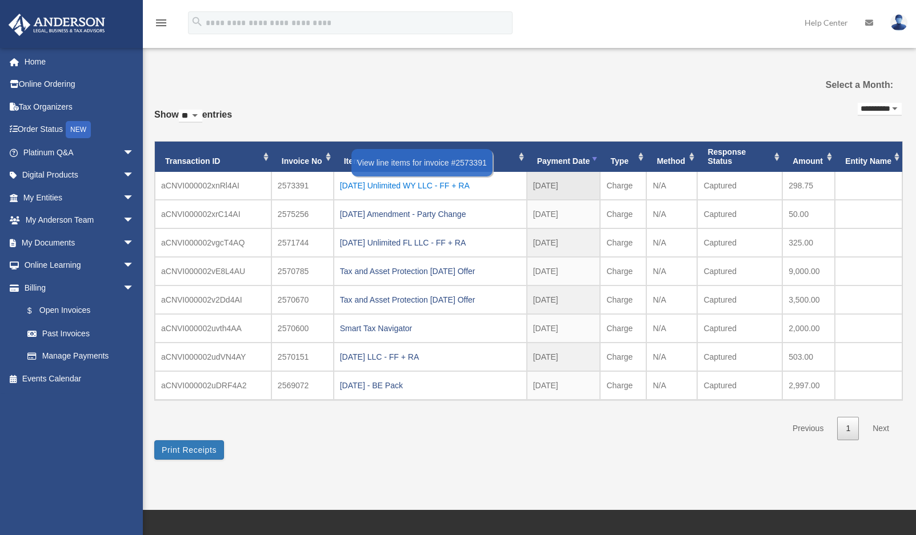
click at [410, 182] on div "[DATE] Unlimited WY LLC - FF + RA" at bounding box center [430, 186] width 180 height 16
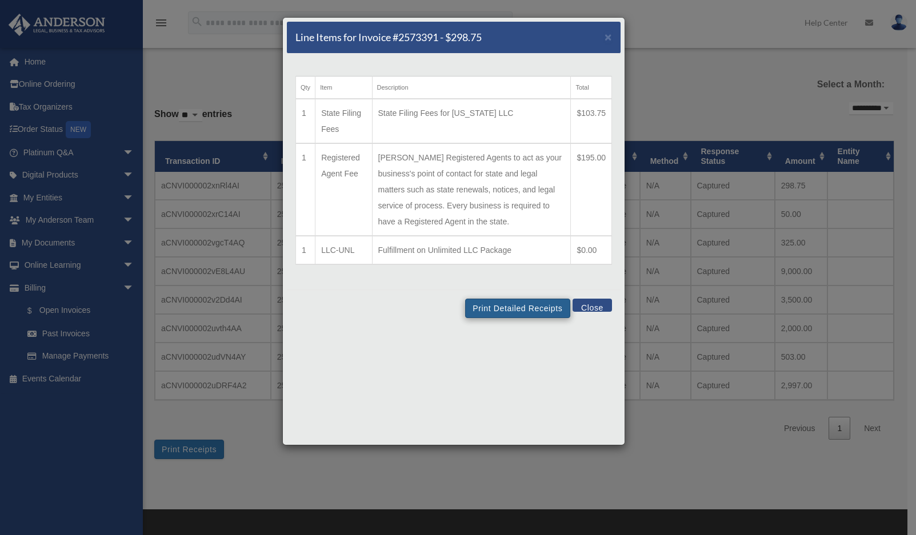
click at [509, 318] on button "Print Detailed Receipts" at bounding box center [517, 308] width 105 height 19
click at [599, 312] on button "Close" at bounding box center [591, 305] width 39 height 13
